Goal: Transaction & Acquisition: Purchase product/service

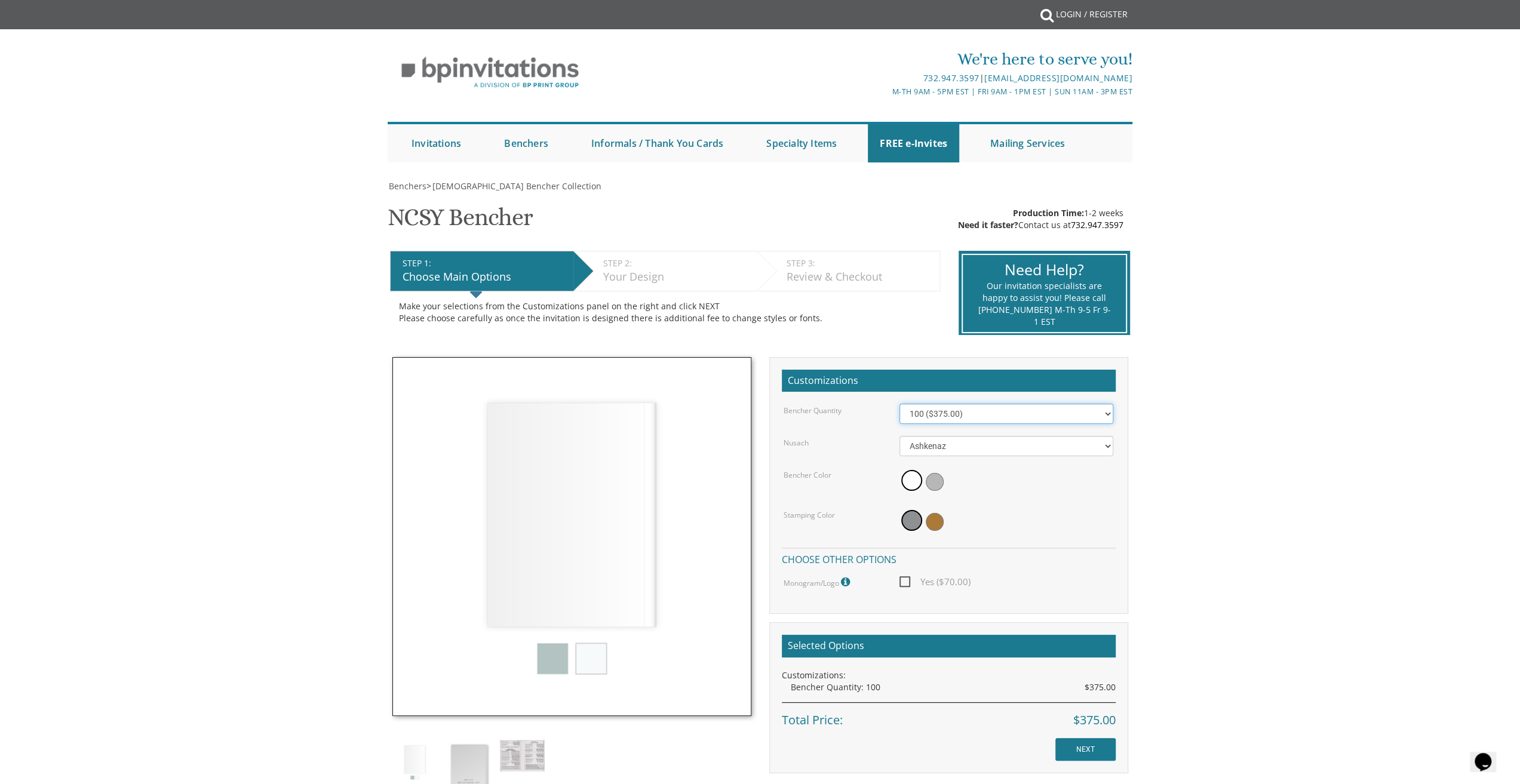
click at [935, 416] on select "100 ($375.00) 200 ($650.00) 300 ($975.00) 400 ($1,300.00) 500 ($1,625.00)" at bounding box center [1006, 413] width 214 height 20
click at [1205, 407] on body "My Cart {{shoppingcart.totalQuantityDisplay}} Total: {{shoppingcart.subtotal}} …" at bounding box center [760, 667] width 1520 height 1333
click at [530, 135] on link "Benchers" at bounding box center [526, 143] width 68 height 38
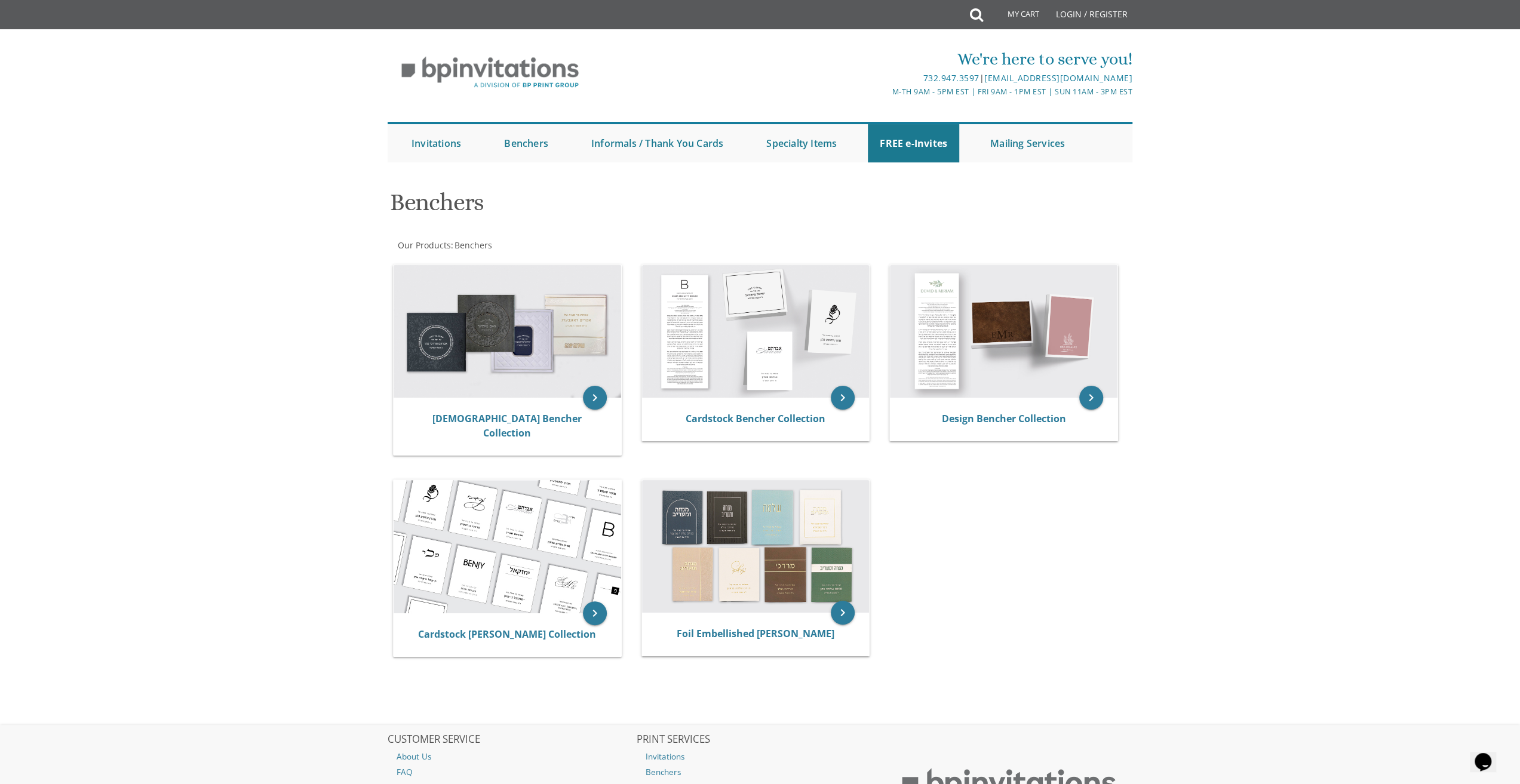
click at [275, 436] on body "My Cart Total: View Cart Item(s) Submit My Cart Total: View Cart Item(s) Login …" at bounding box center [760, 455] width 1520 height 910
click at [476, 322] on img at bounding box center [507, 331] width 228 height 133
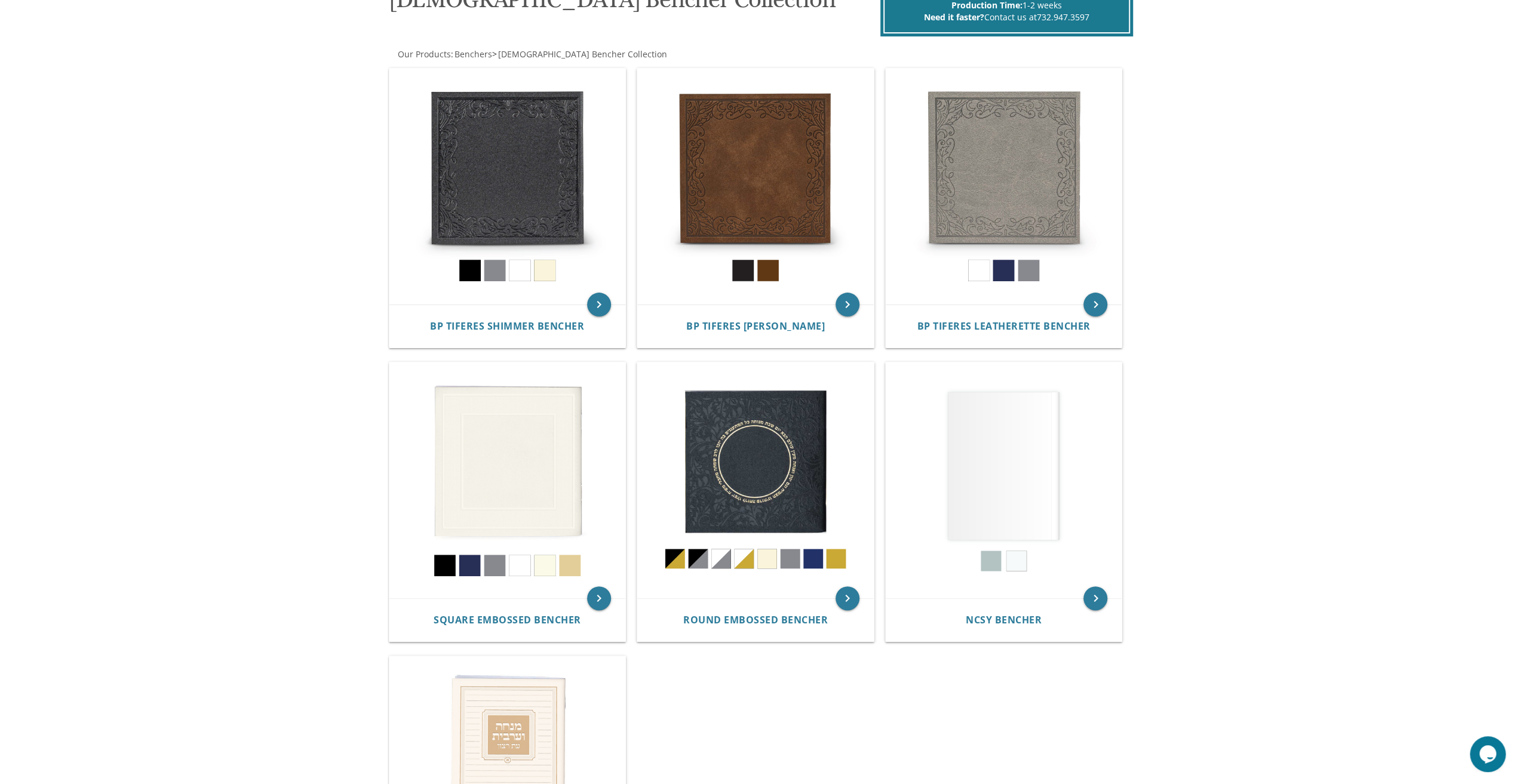
scroll to position [239, 0]
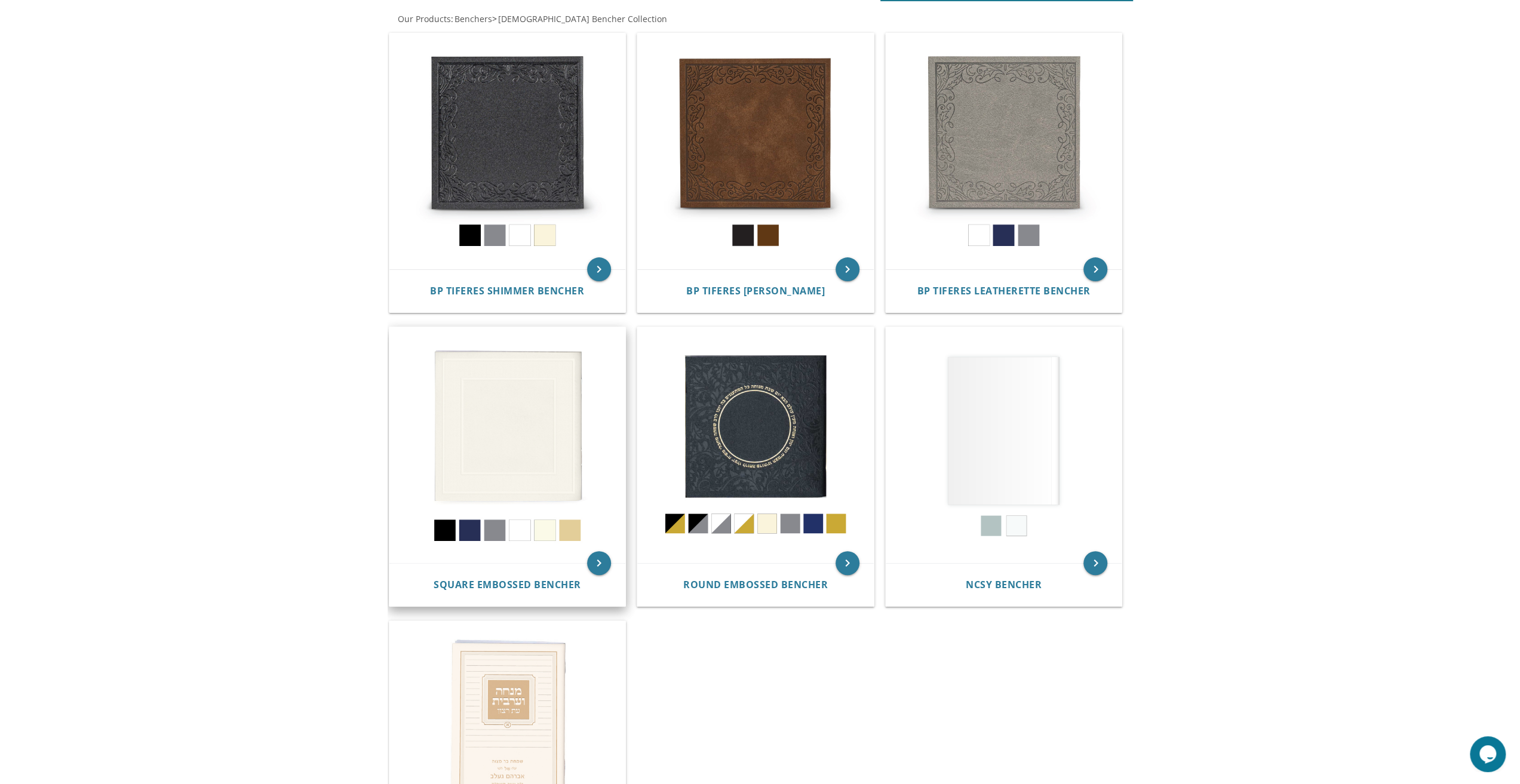
click at [549, 418] on img at bounding box center [508, 446] width 236 height 236
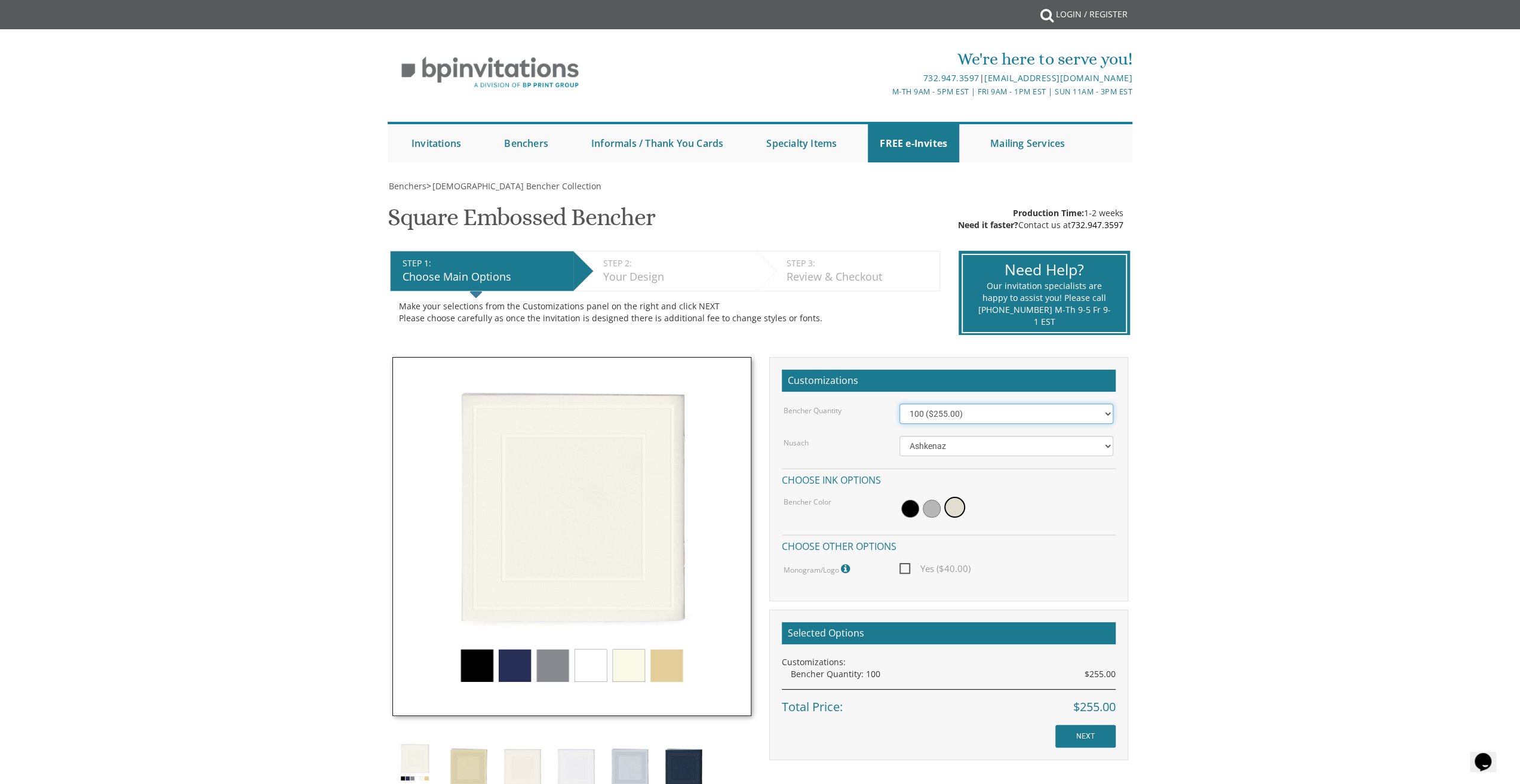
click at [1070, 411] on select "100 ($255.00) 200 ($510.00) 300 ($765.00) 400 ($1,020.00) 500 ($1,275.00)" at bounding box center [1006, 413] width 214 height 20
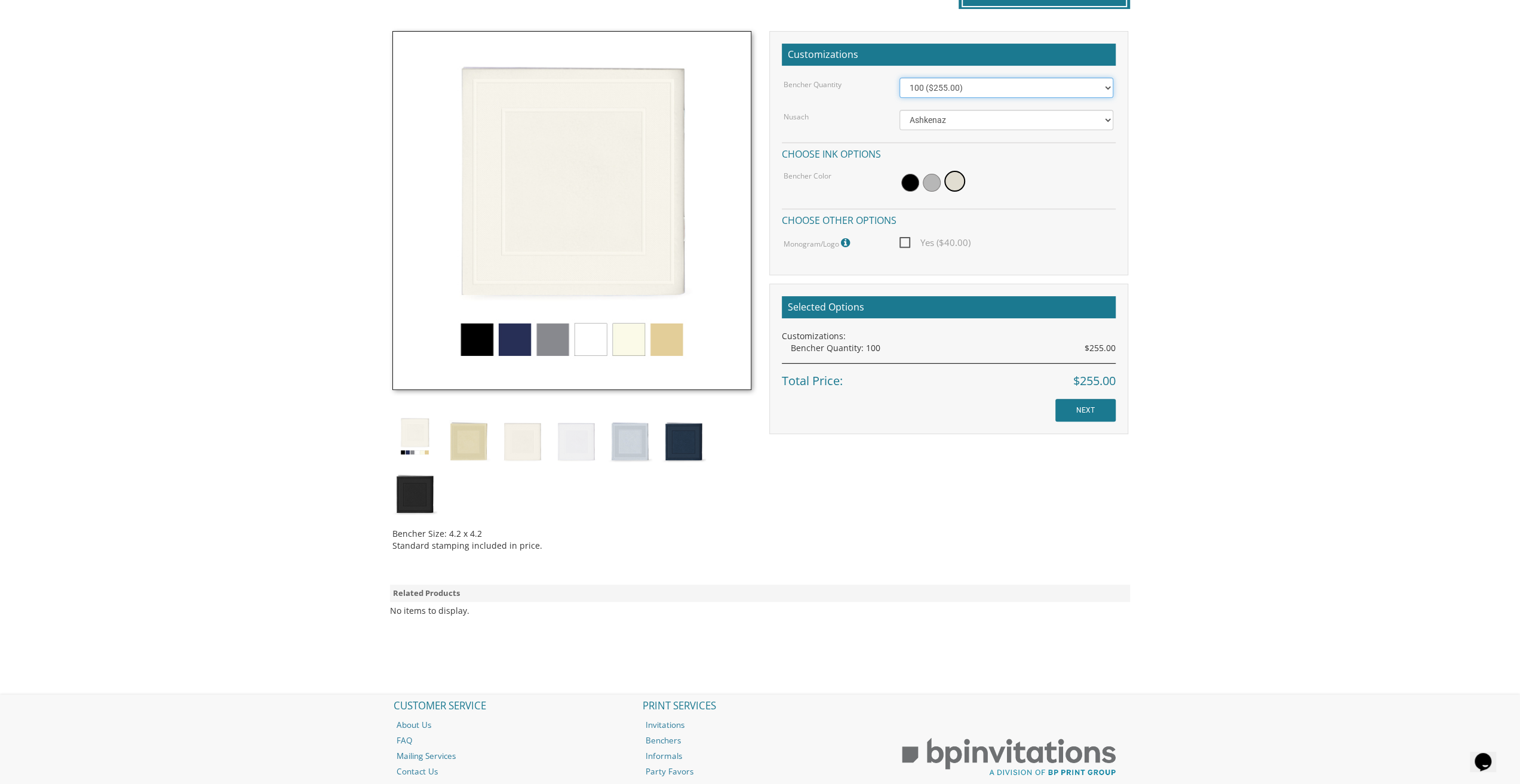
scroll to position [344, 0]
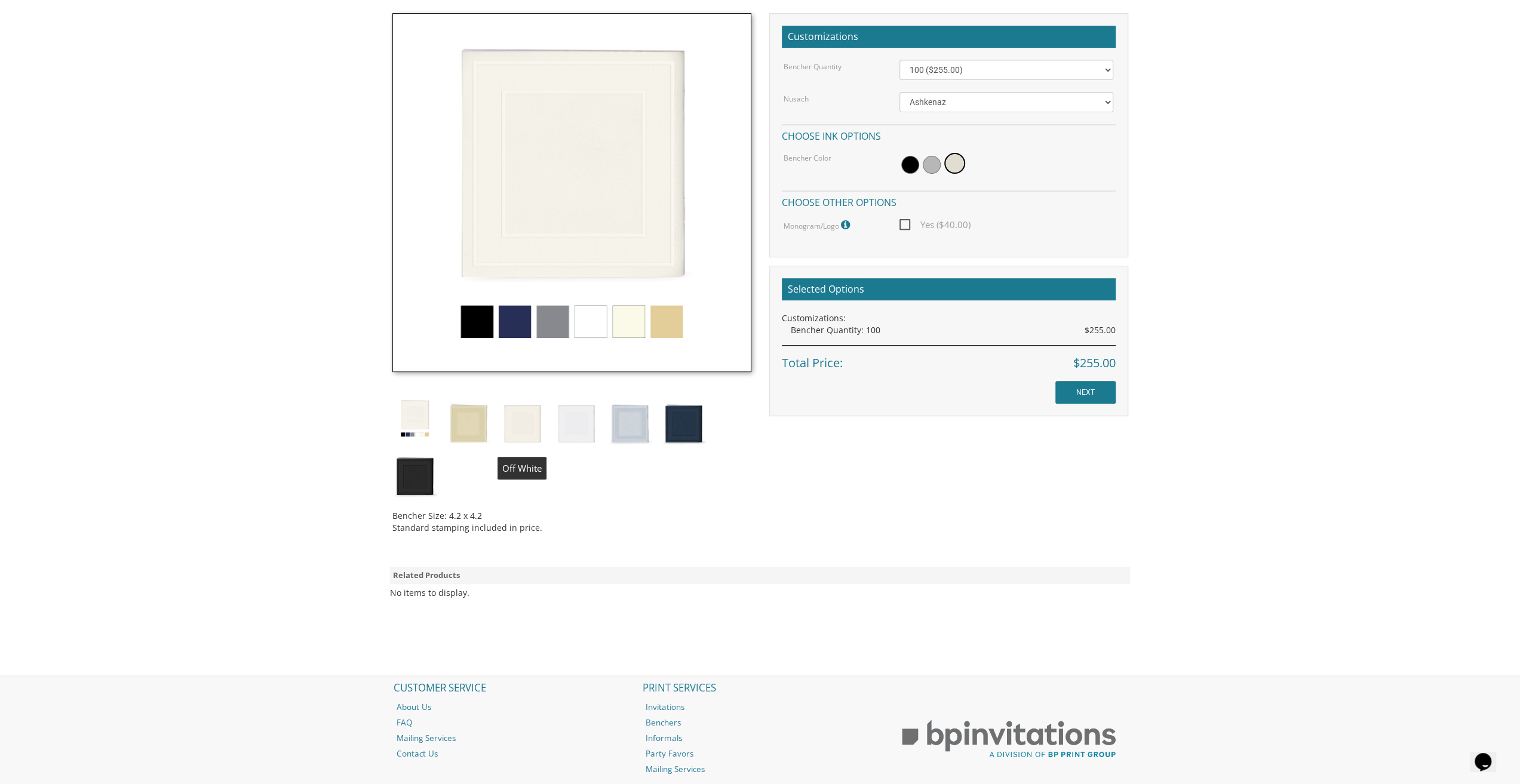
click at [515, 417] on img at bounding box center [523, 422] width 45 height 53
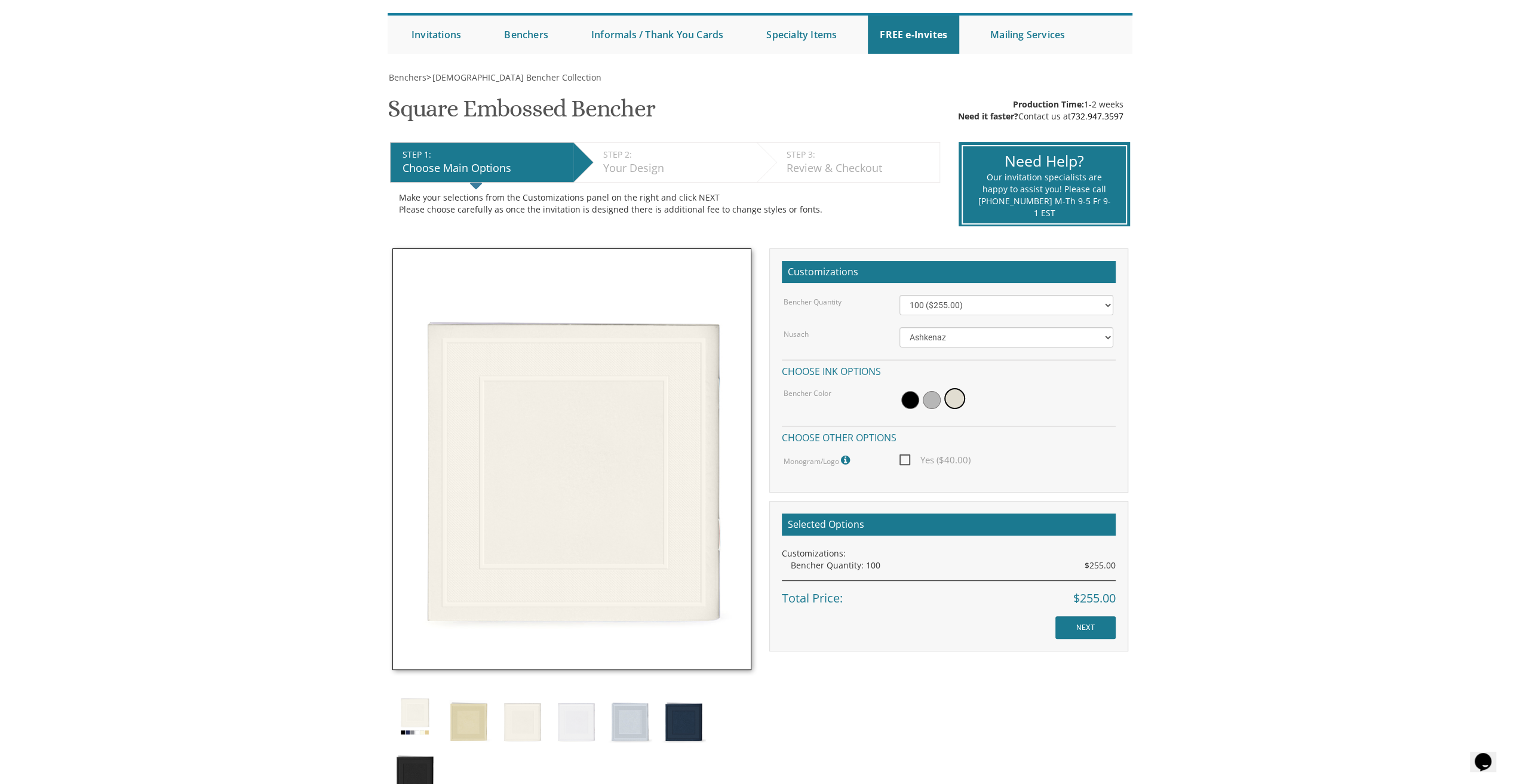
scroll to position [109, 0]
click at [410, 77] on span "Benchers" at bounding box center [407, 77] width 38 height 12
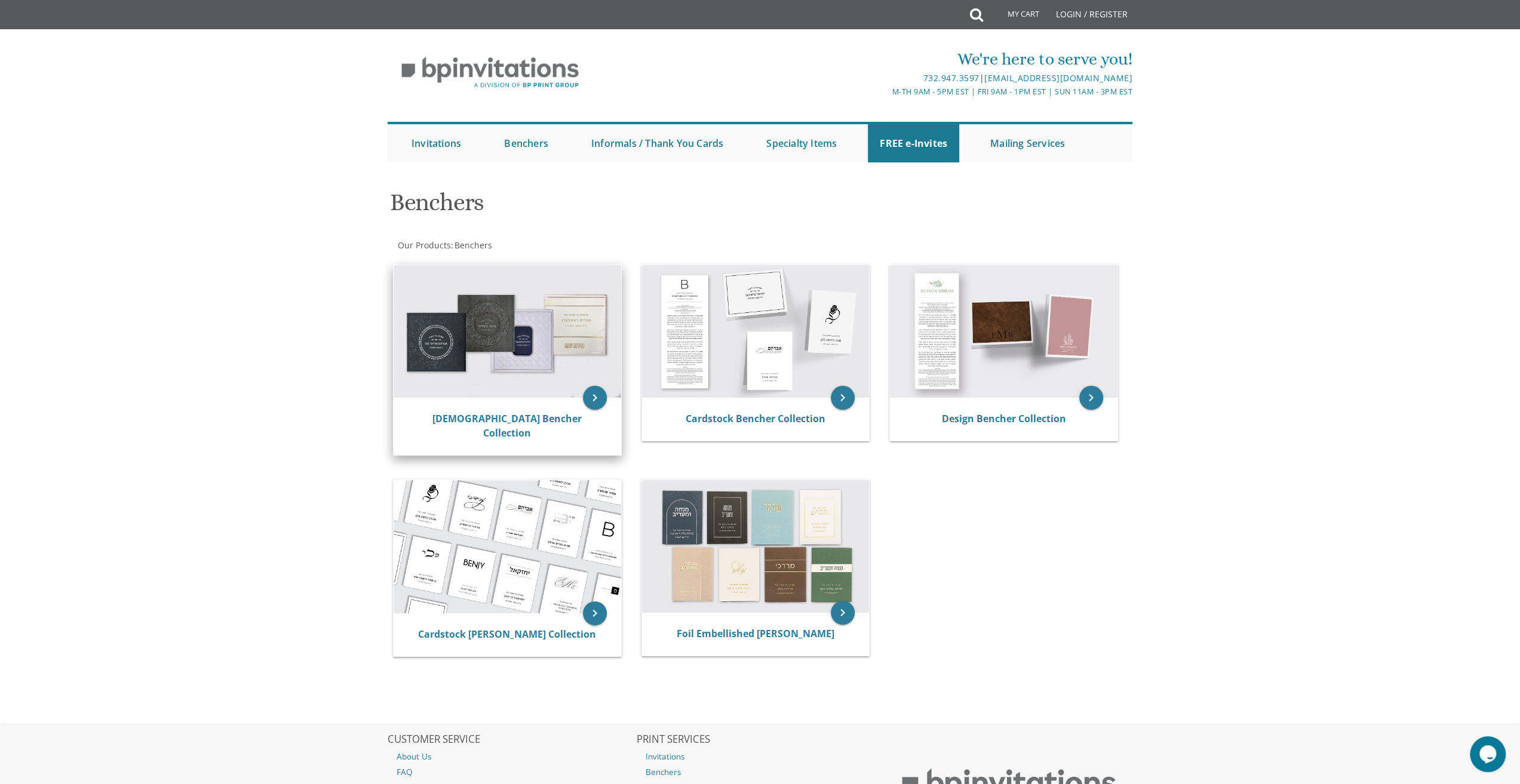
click at [514, 358] on img at bounding box center [507, 331] width 228 height 133
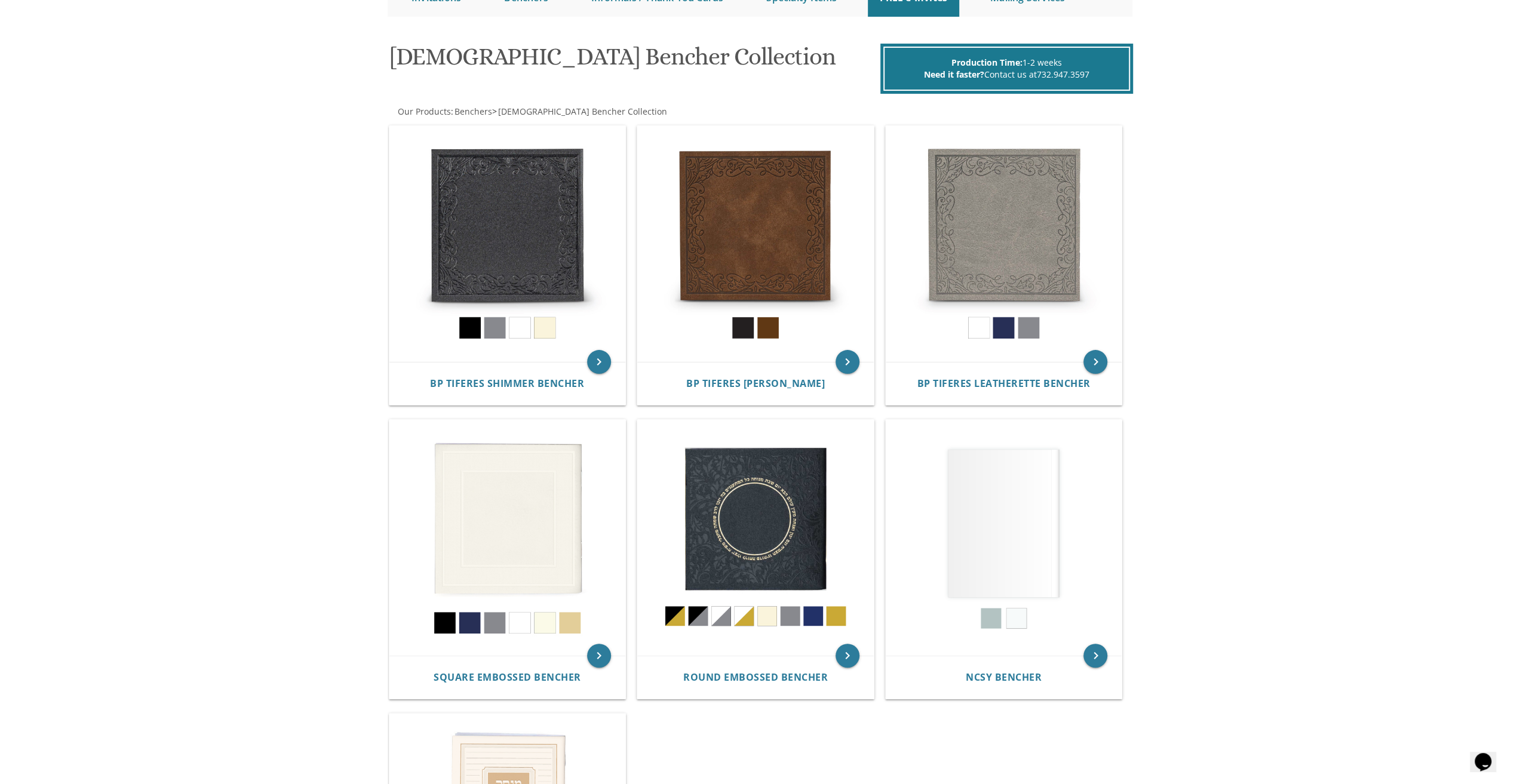
scroll to position [125, 0]
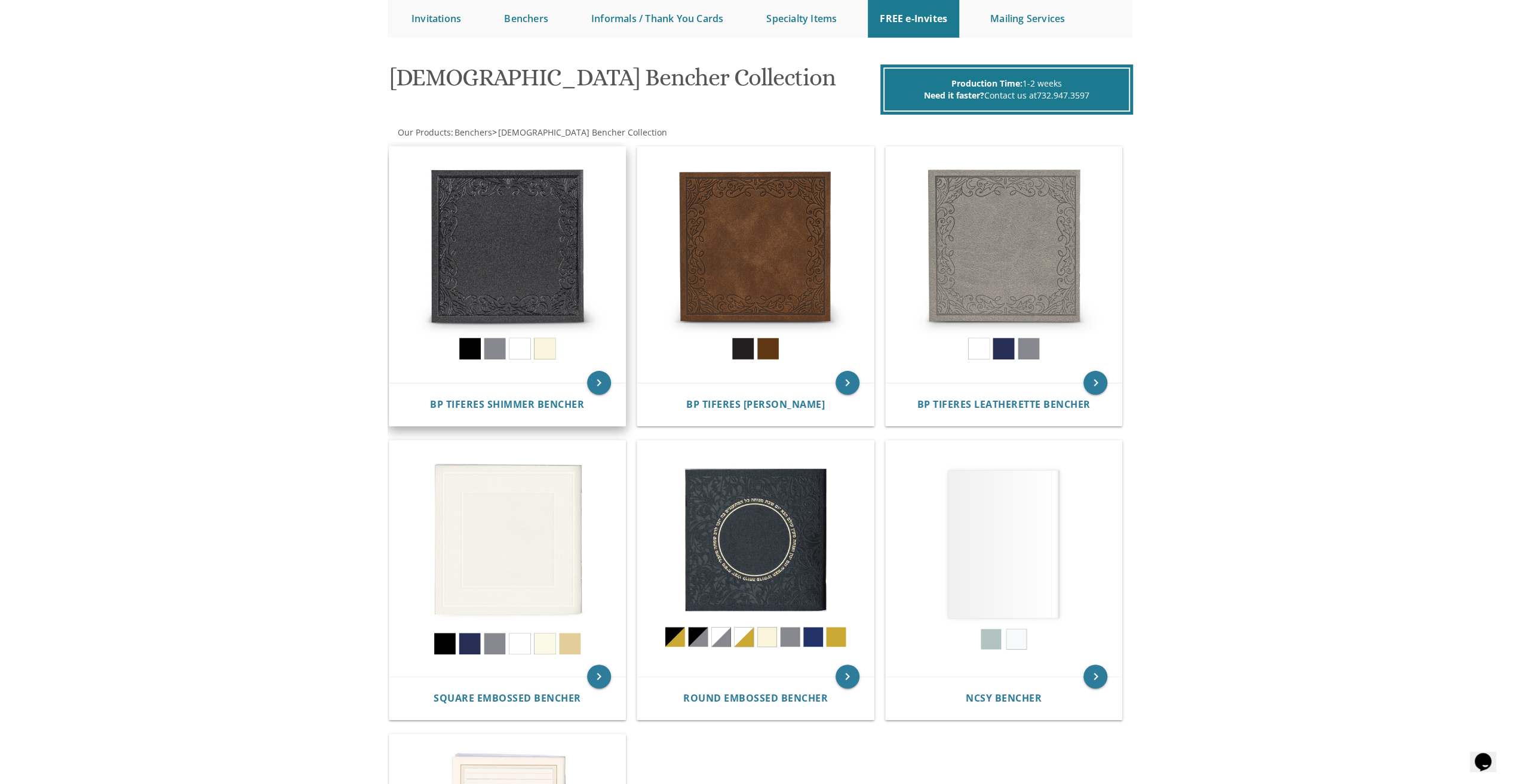
click at [552, 348] on img at bounding box center [508, 265] width 236 height 236
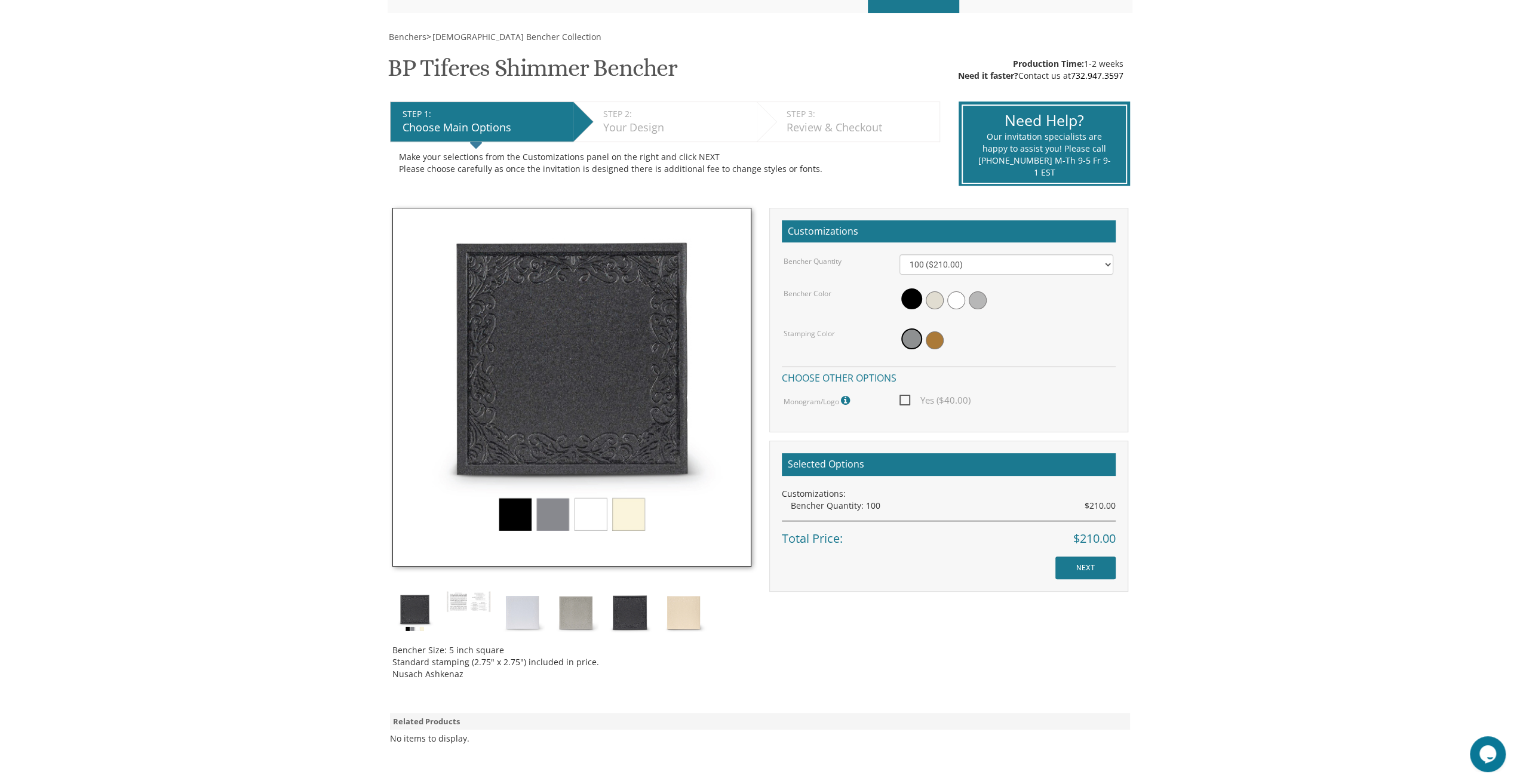
scroll to position [171, 0]
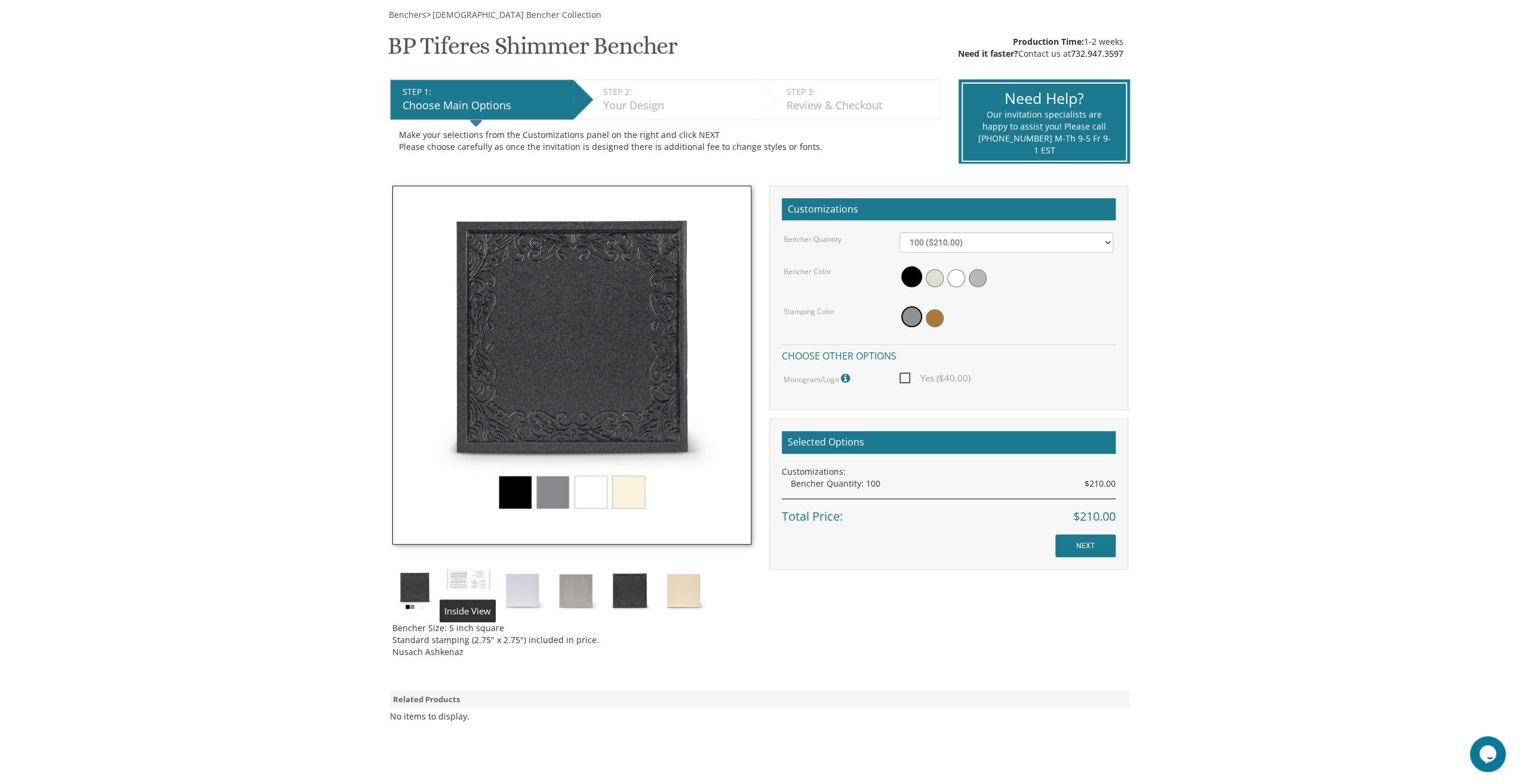
click at [471, 581] on img at bounding box center [469, 580] width 45 height 23
